Goal: Check status: Check status

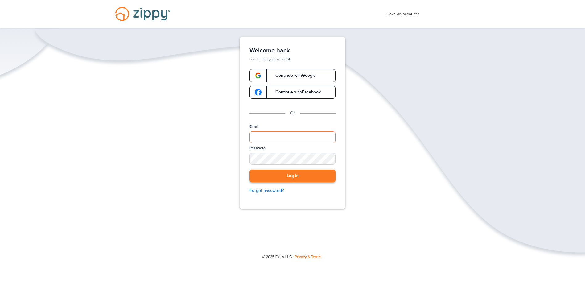
type input "**********"
click at [290, 172] on button "Log in" at bounding box center [293, 176] width 86 height 13
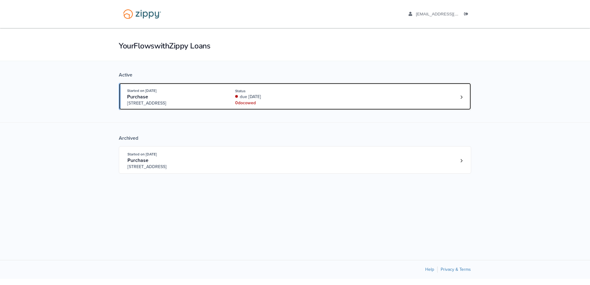
click at [293, 94] on div "due [DATE]" at bounding box center [276, 97] width 82 height 6
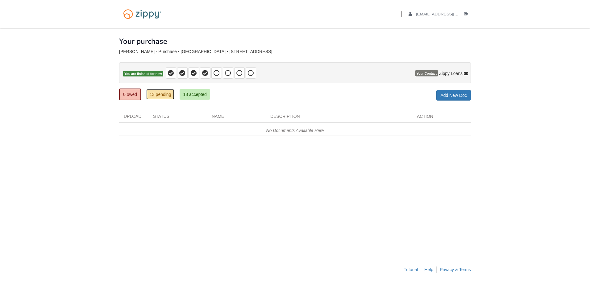
click at [161, 93] on link "13 pending" at bounding box center [160, 94] width 28 height 10
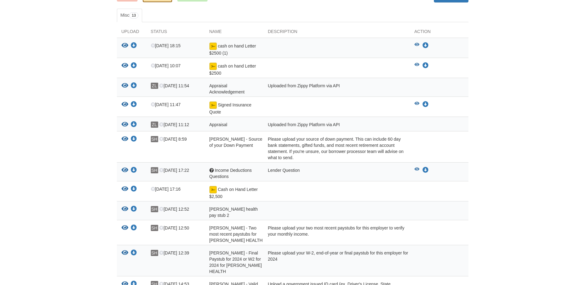
scroll to position [93, 0]
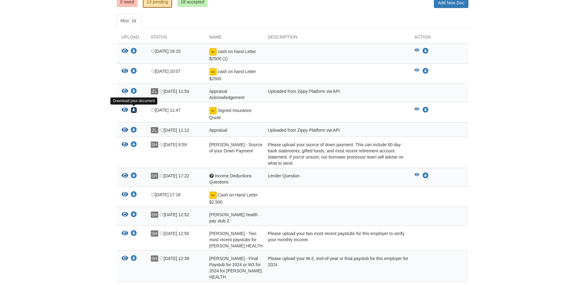
click at [133, 112] on icon "Download Signed Insurance Quote" at bounding box center [134, 110] width 6 height 6
click at [537, 84] on body "Back to My Flows sade.hatten@yahoo.com Logout" at bounding box center [292, 141] width 585 height 468
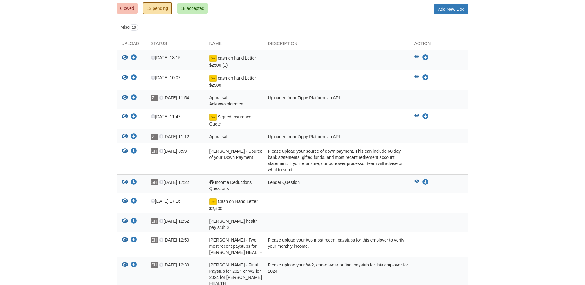
scroll to position [55, 0]
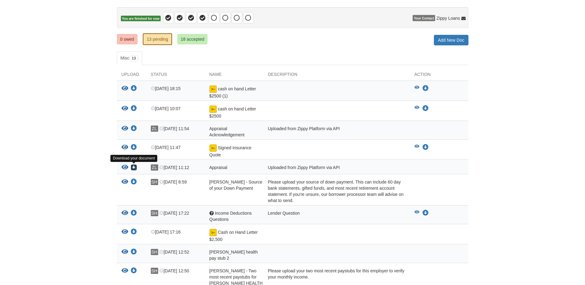
click at [135, 168] on icon "Download Appraisal" at bounding box center [134, 167] width 6 height 6
click at [131, 129] on icon "Download Appraisal Acknowledgement" at bounding box center [134, 129] width 6 height 6
click at [134, 129] on icon "Download Appraisal Acknowledgement" at bounding box center [134, 129] width 6 height 6
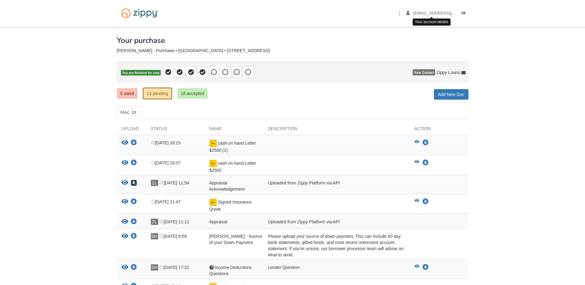
scroll to position [0, 0]
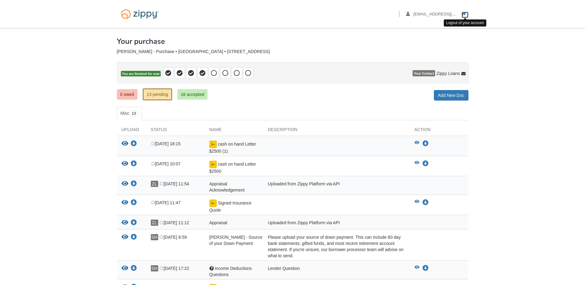
click at [463, 12] on icon "Log out" at bounding box center [464, 14] width 4 height 4
